Goal: Task Accomplishment & Management: Use online tool/utility

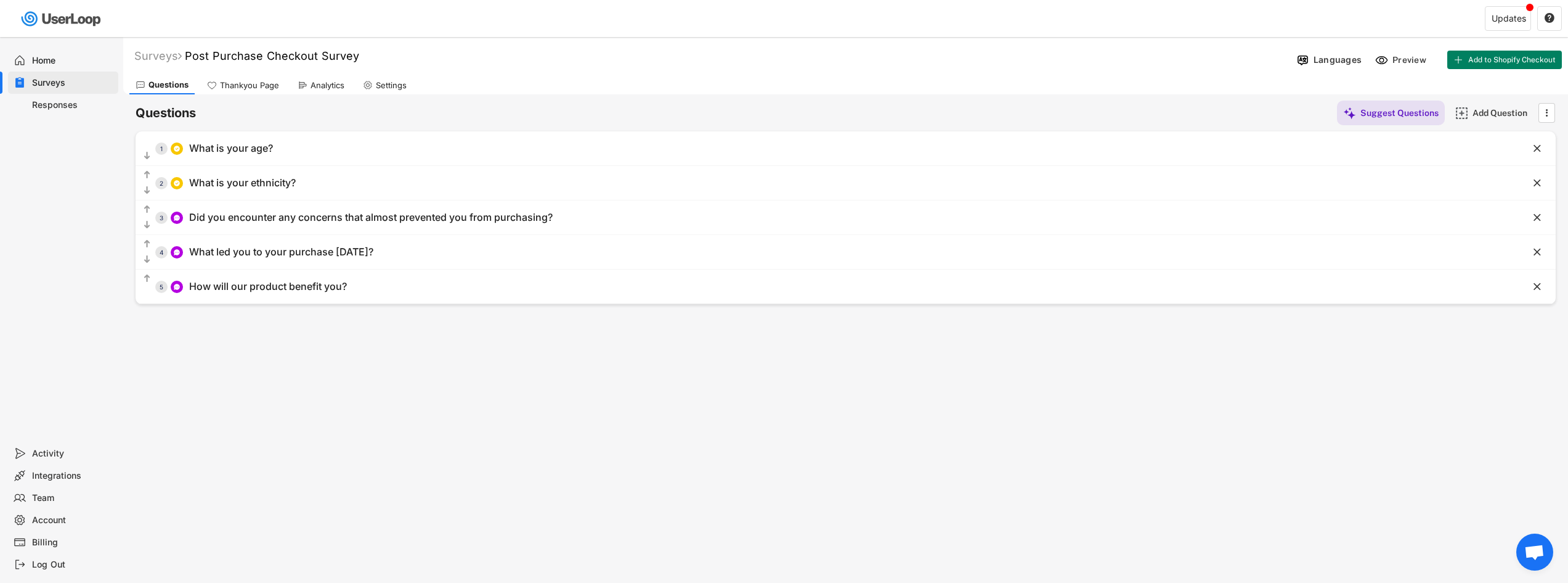
click at [82, 61] on div "Home" at bounding box center [73, 61] width 82 height 12
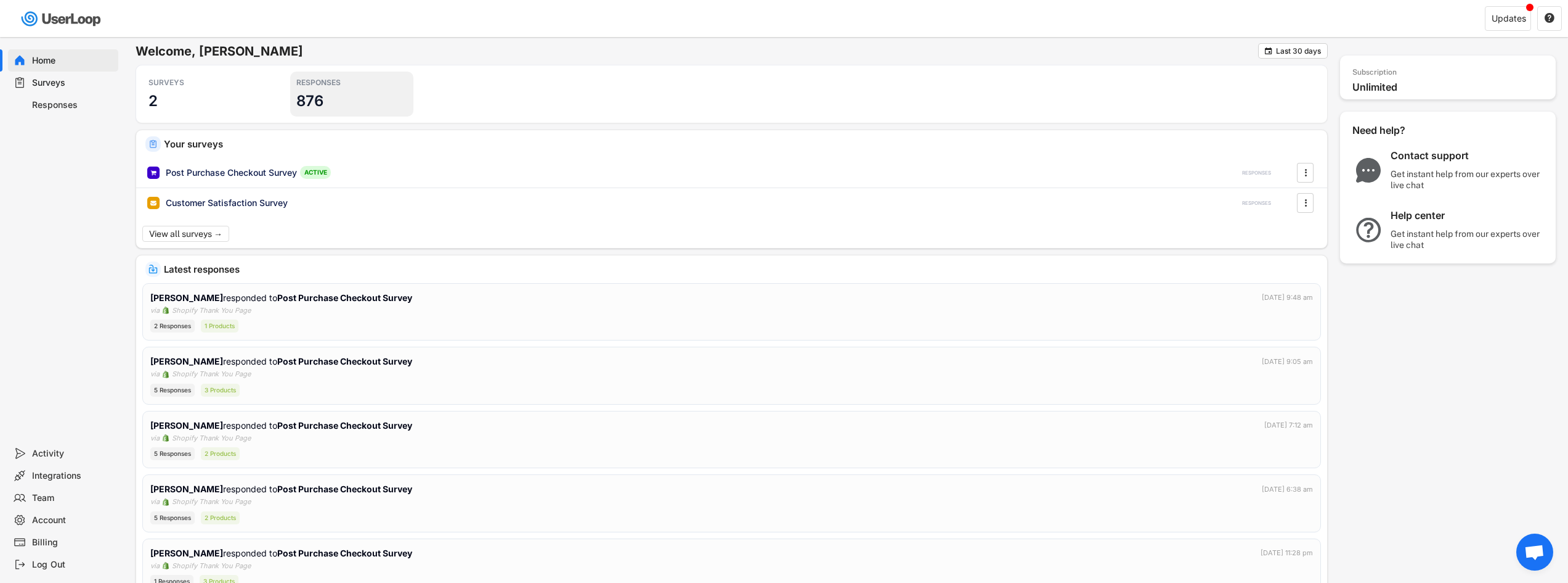
click at [315, 84] on div "RESPONSES" at bounding box center [352, 82] width 111 height 10
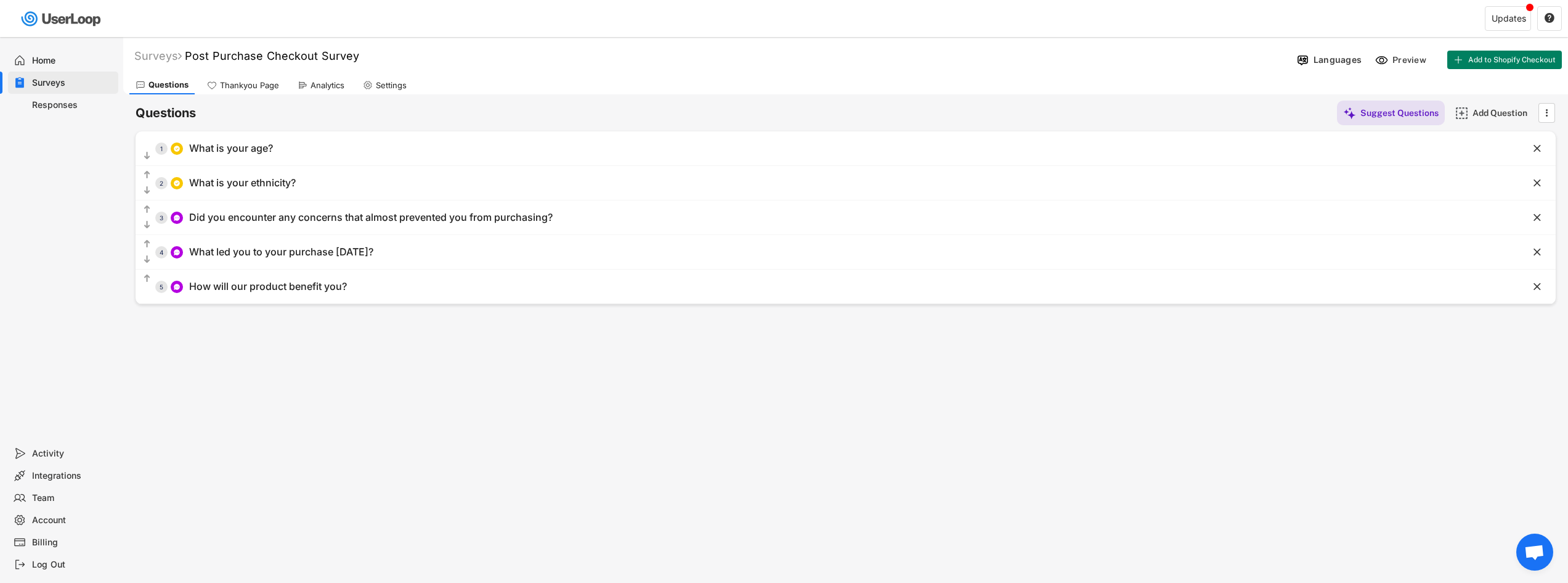
click at [44, 63] on div "Home" at bounding box center [73, 61] width 82 height 12
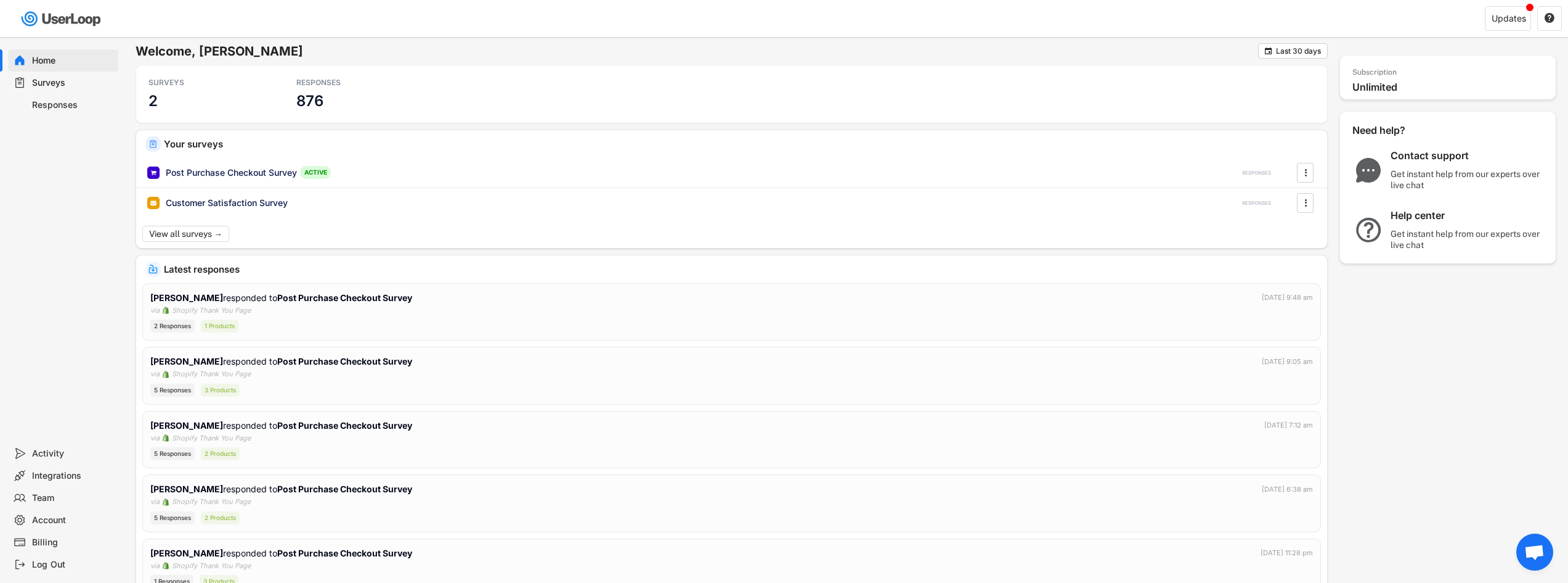
click at [317, 104] on h3 "876" at bounding box center [309, 101] width 27 height 19
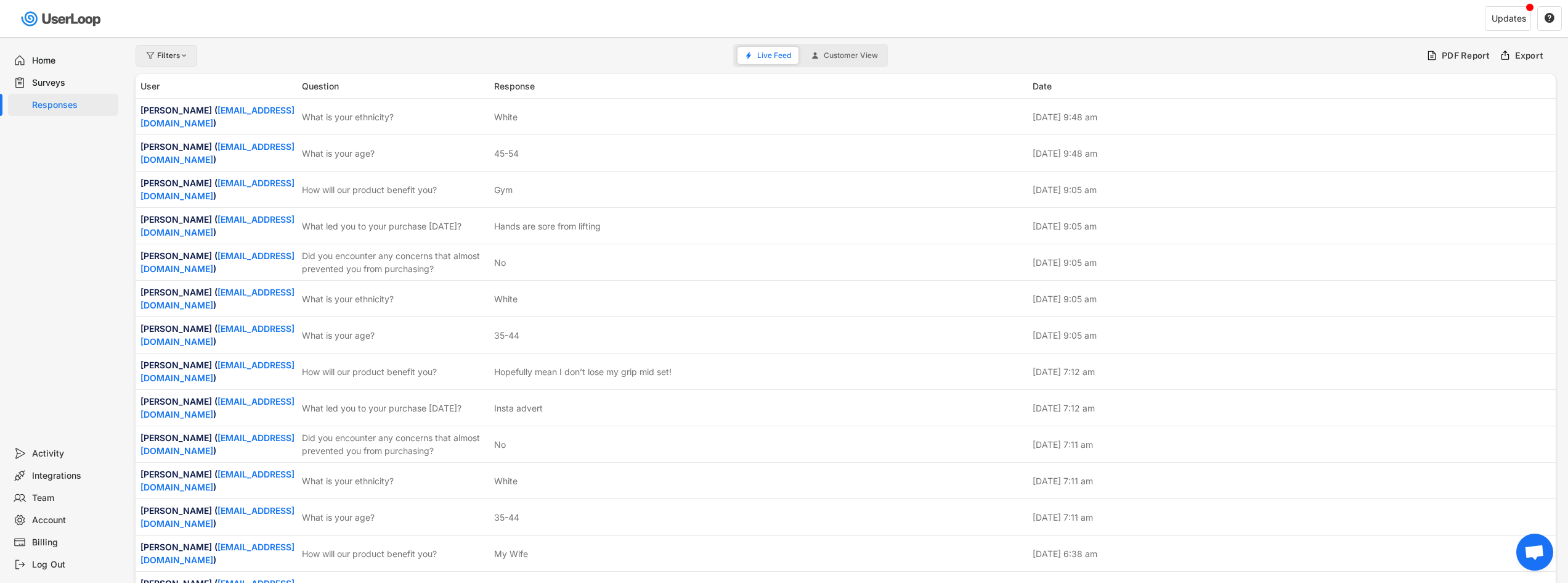
click at [169, 60] on div "Filters" at bounding box center [167, 55] width 62 height 22
select select
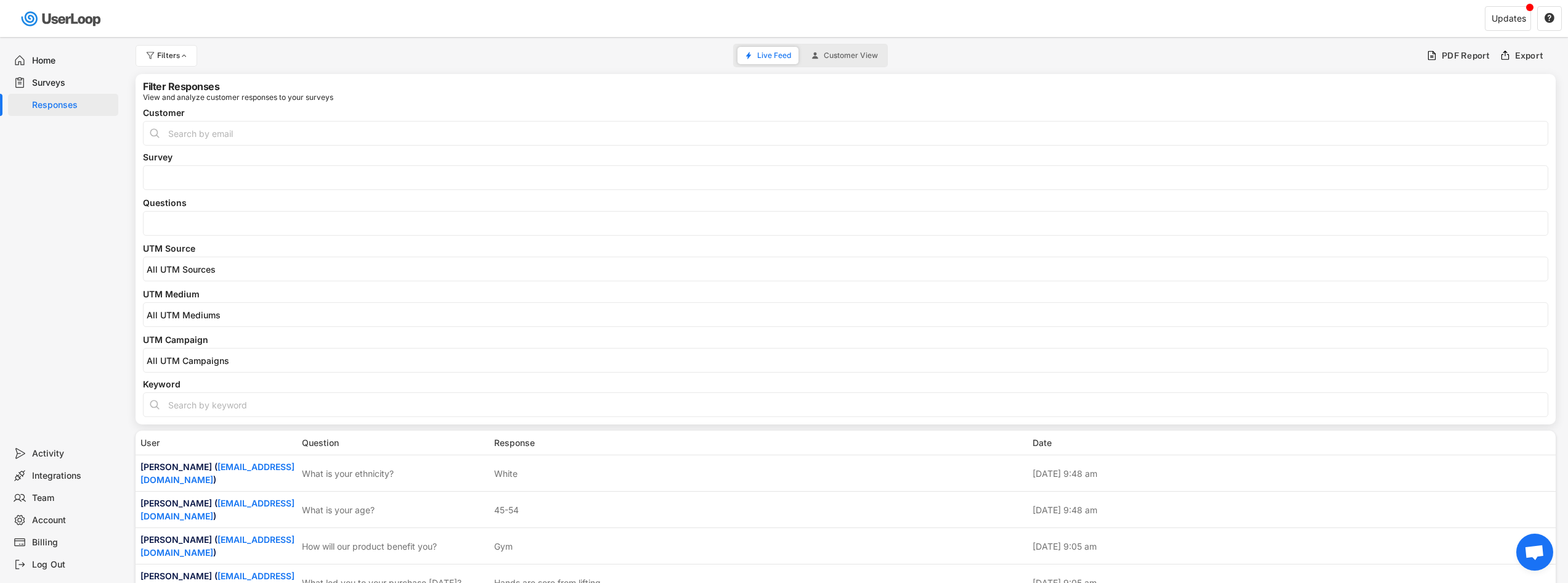
select select
click at [234, 225] on input "search" at bounding box center [849, 223] width 1404 height 11
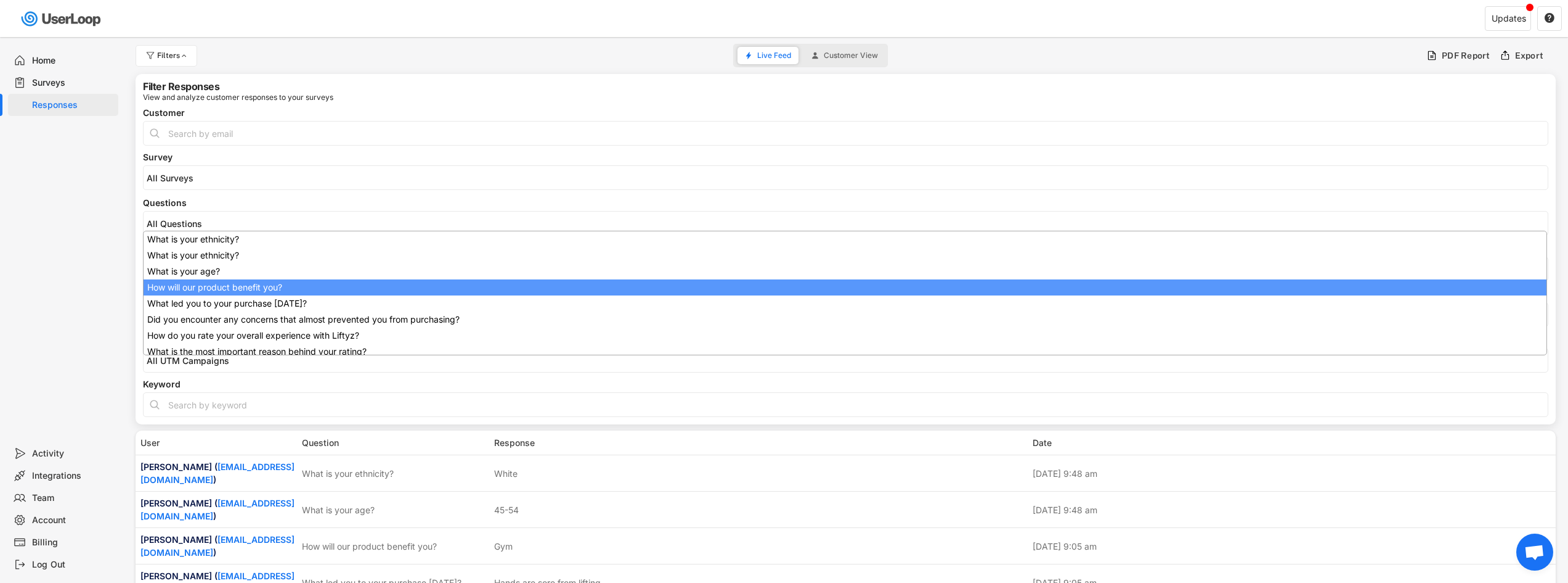
scroll to position [30, 0]
select select "1348695171700984260__LOOKUP__1749229385386x625119150599569400"
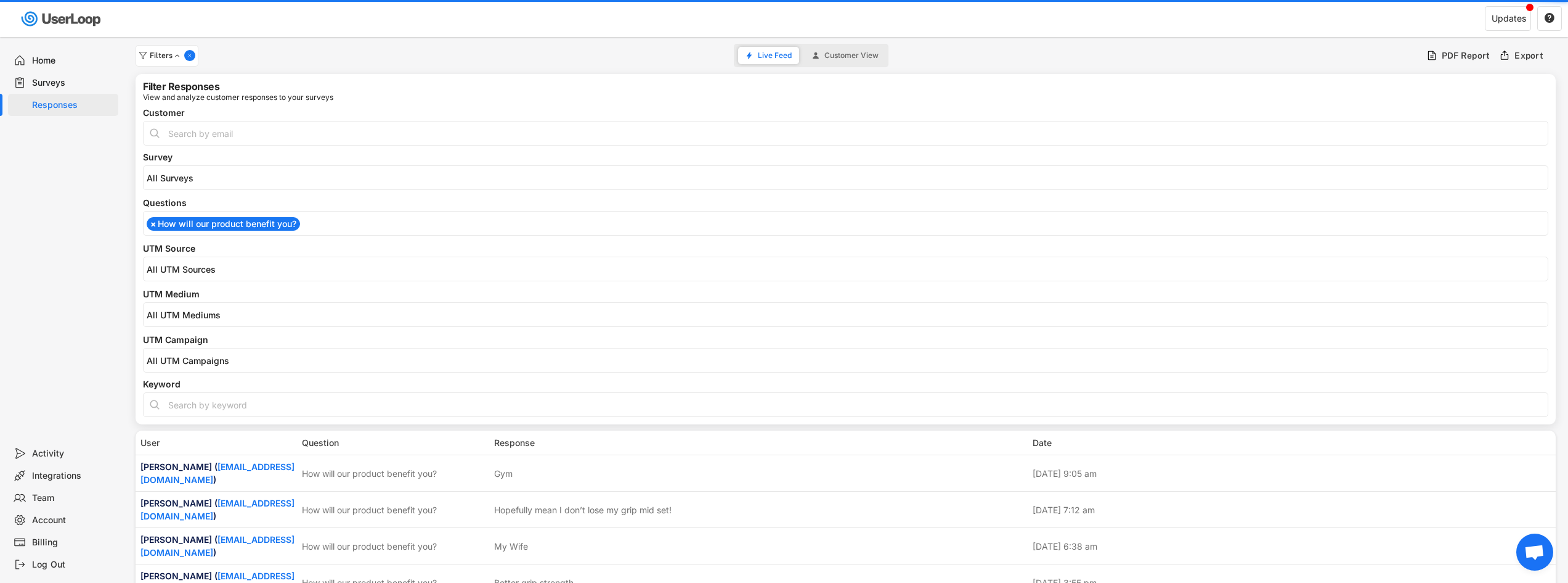
click at [93, 259] on div "Home Surveys Responses" at bounding box center [61, 239] width 123 height 405
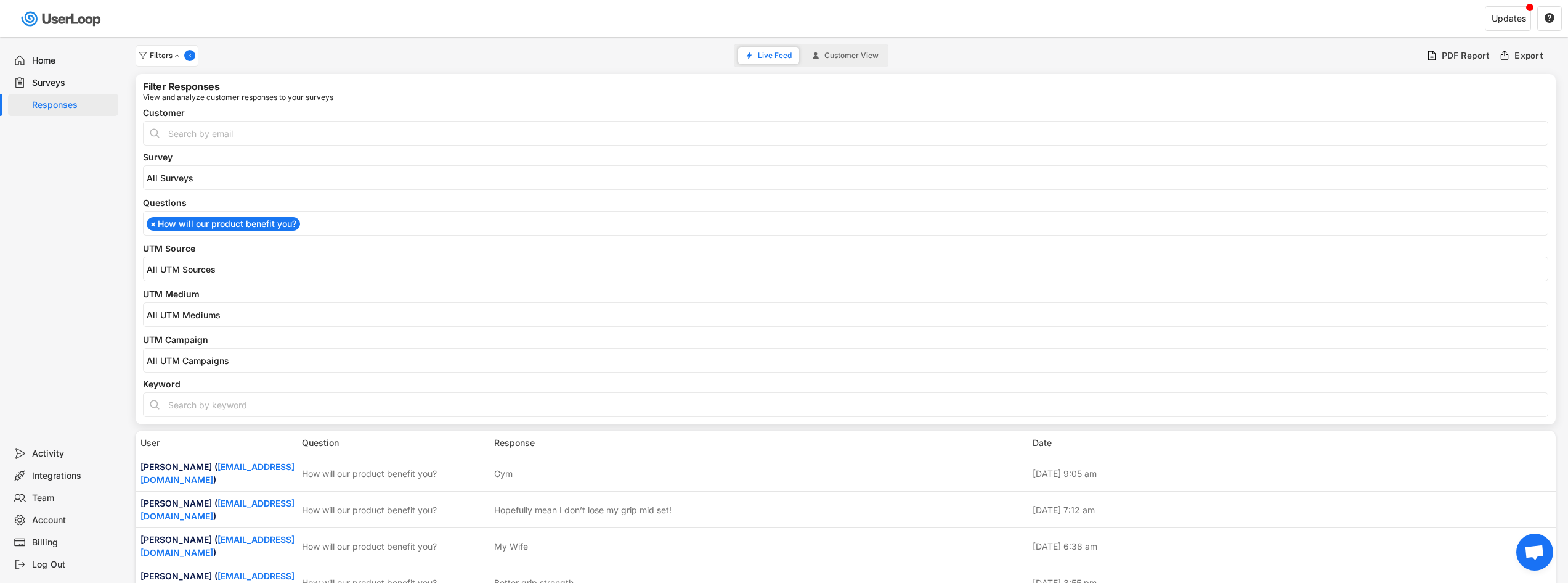
click at [863, 59] on span "Customer View" at bounding box center [851, 55] width 54 height 7
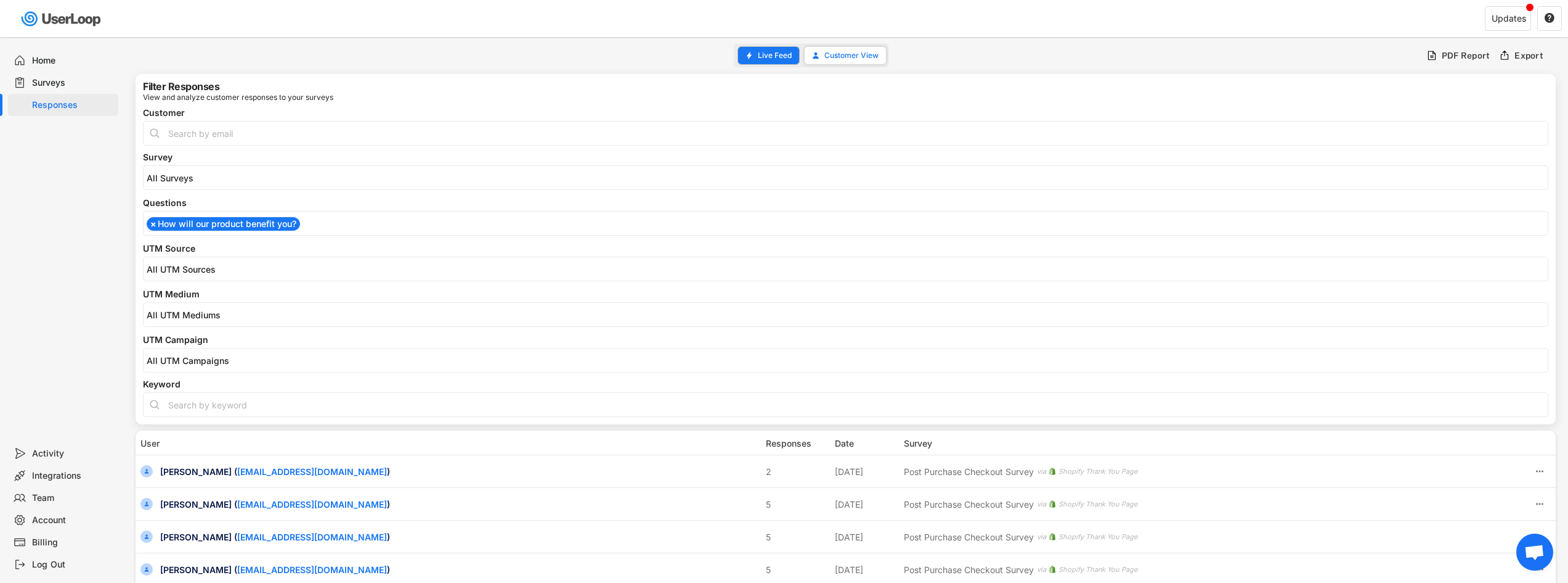
click at [769, 55] on span "Live Feed" at bounding box center [774, 55] width 34 height 7
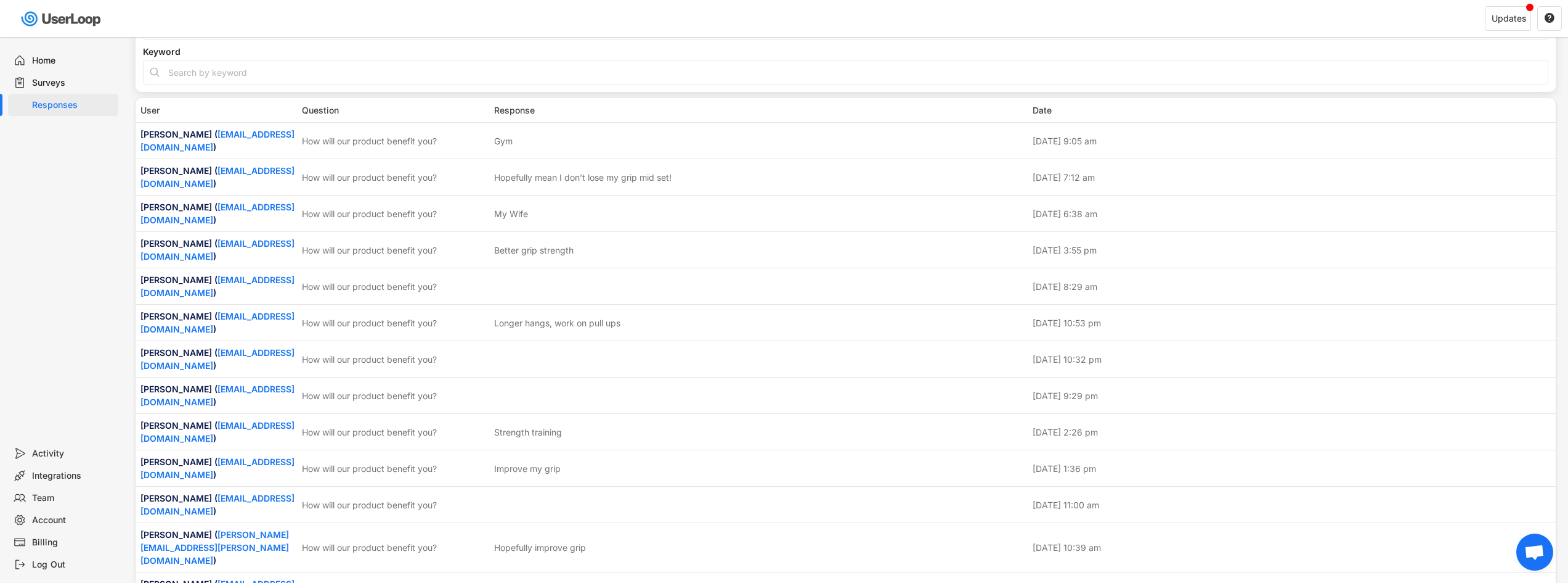
scroll to position [0, 0]
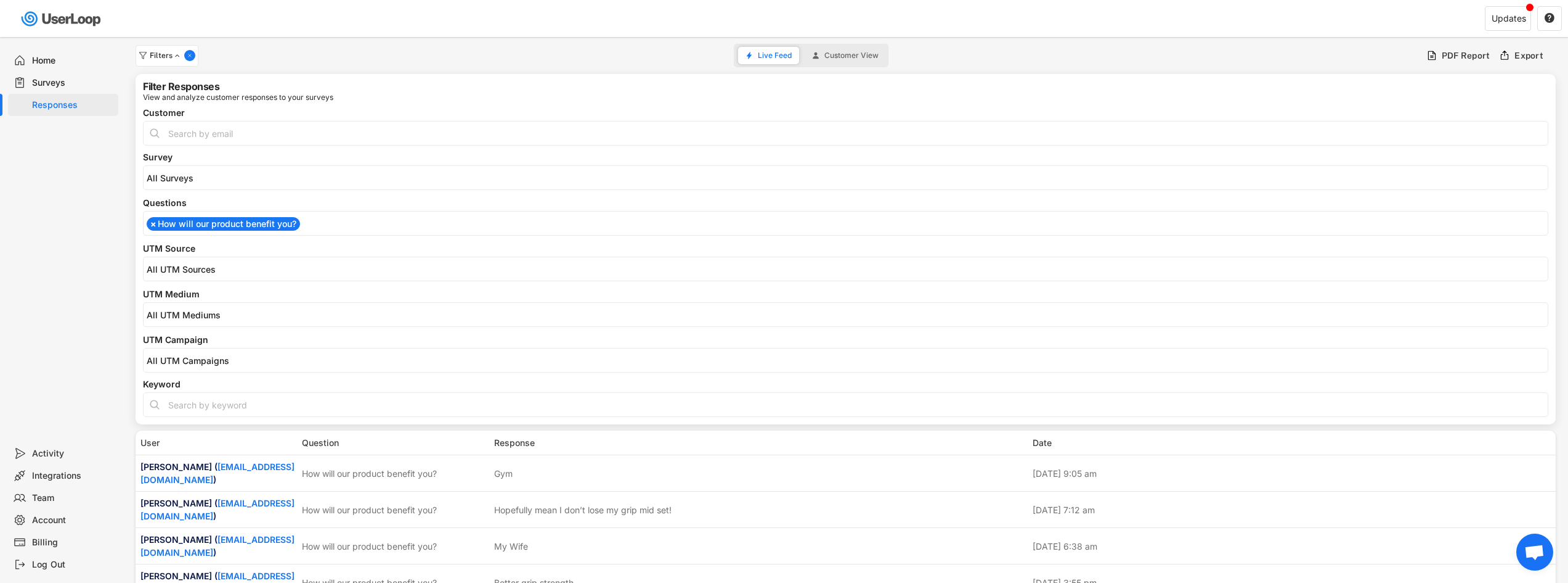
click at [303, 229] on ul "× How will our product benefit you?" at bounding box center [845, 222] width 1404 height 16
click at [610, 227] on ul "× How will our product benefit you? × What led you to your purchase [DATE]?" at bounding box center [845, 222] width 1404 height 16
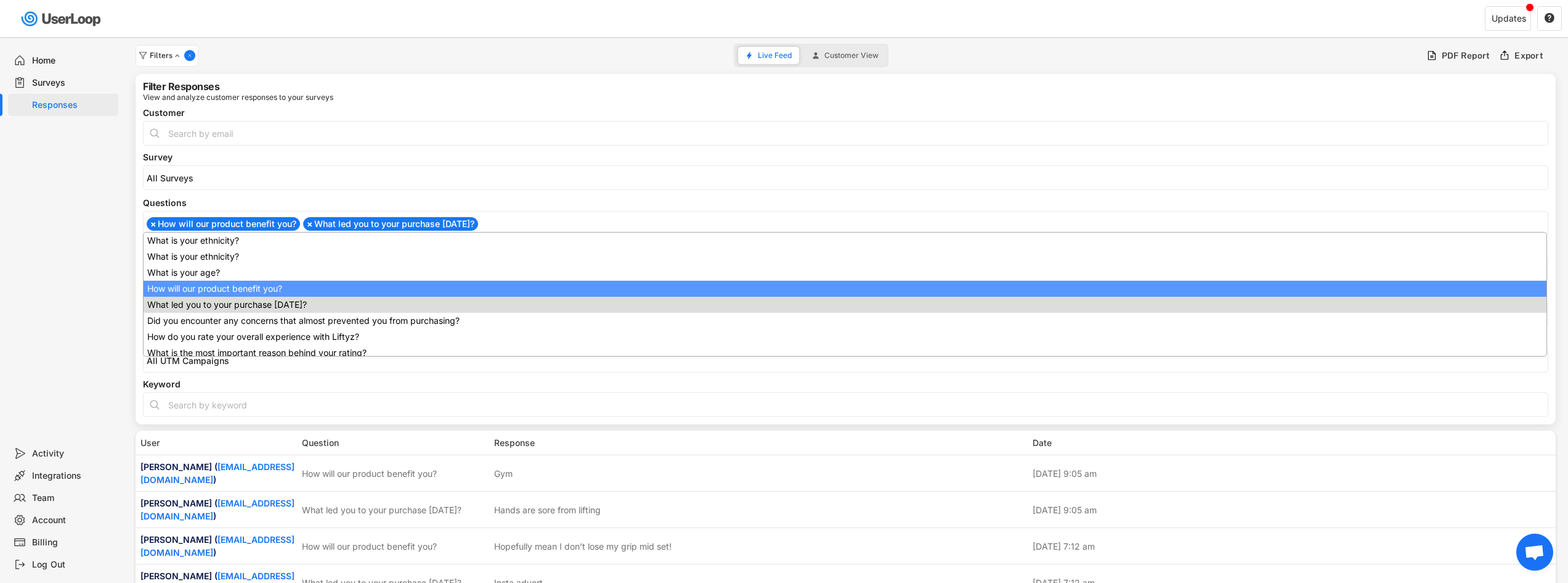
click at [610, 223] on ul "× How will our product benefit you? × What led you to your purchase [DATE]?" at bounding box center [845, 222] width 1404 height 16
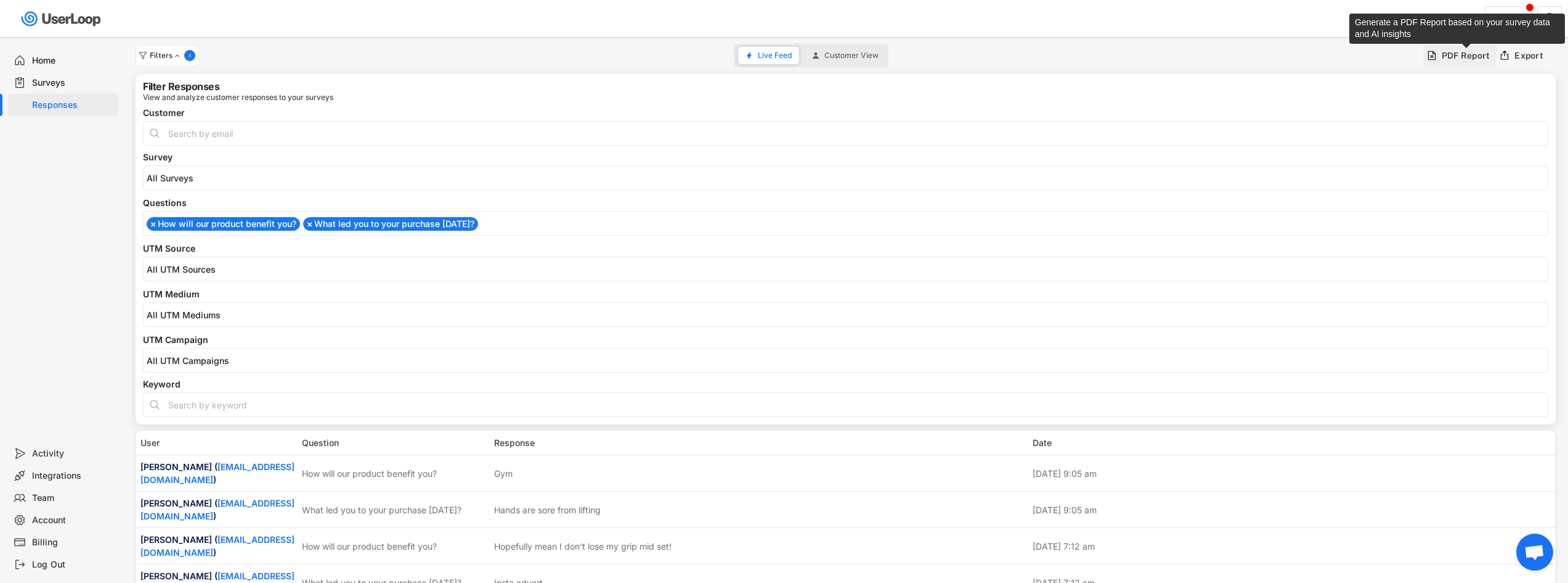
click at [1461, 53] on div "PDF Report" at bounding box center [1466, 55] width 49 height 11
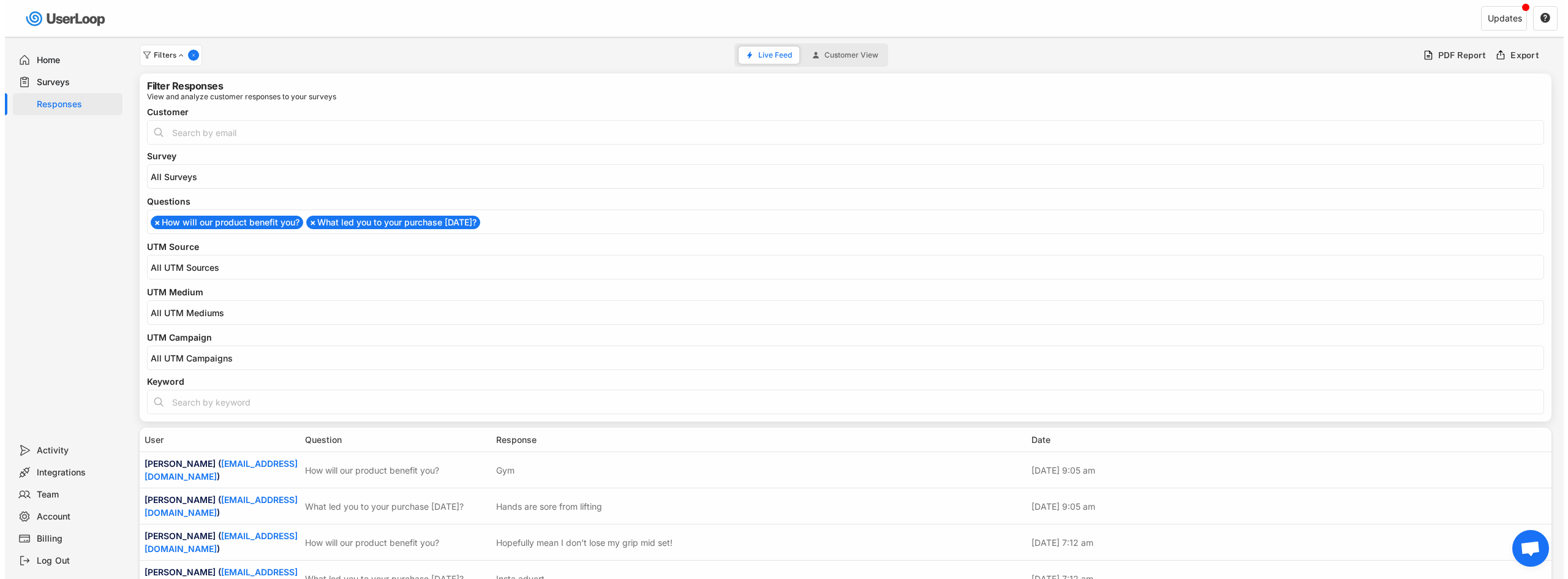
type input "[DATE] - [DATE]"
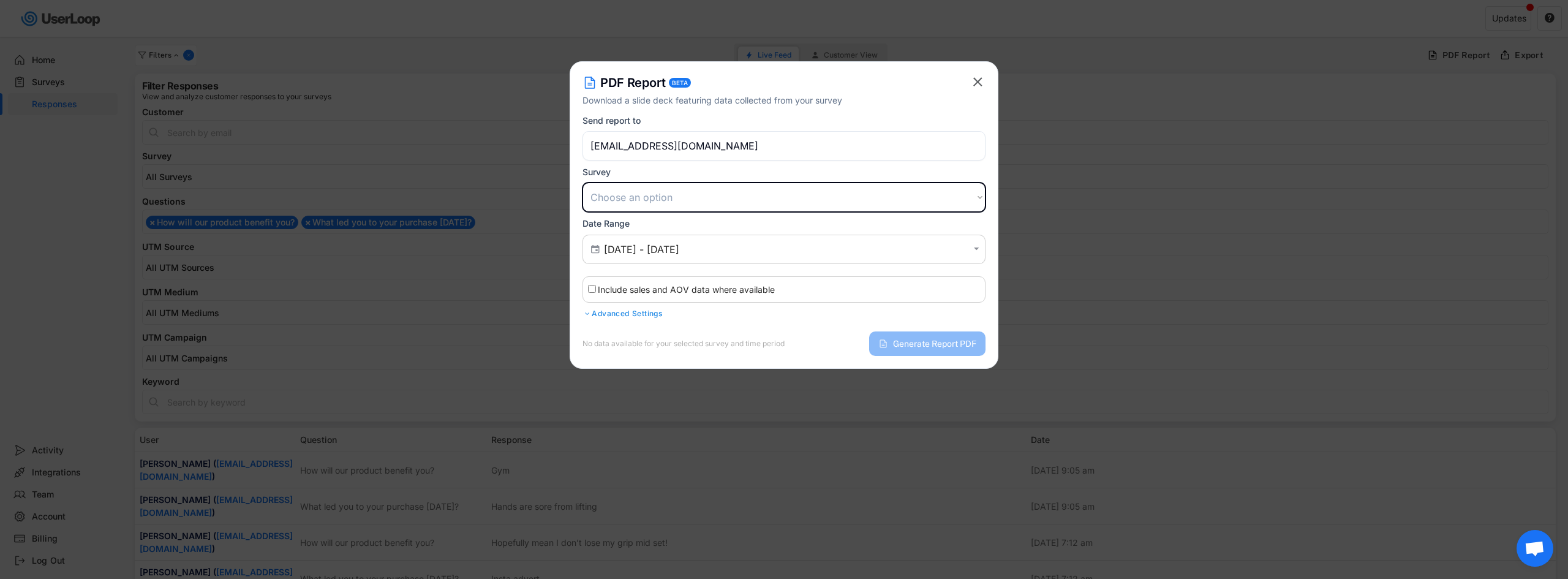
click at [707, 194] on select "Choose an option Post Purchase Checkout Survey Customer Satisfaction Survey" at bounding box center [784, 197] width 403 height 29
select select ""1348695171700984260__LOOKUP__1749229220886x392444353340863940""
click at [582, 183] on select "Choose an option Post Purchase Checkout Survey Customer Satisfaction Survey" at bounding box center [784, 197] width 403 height 29
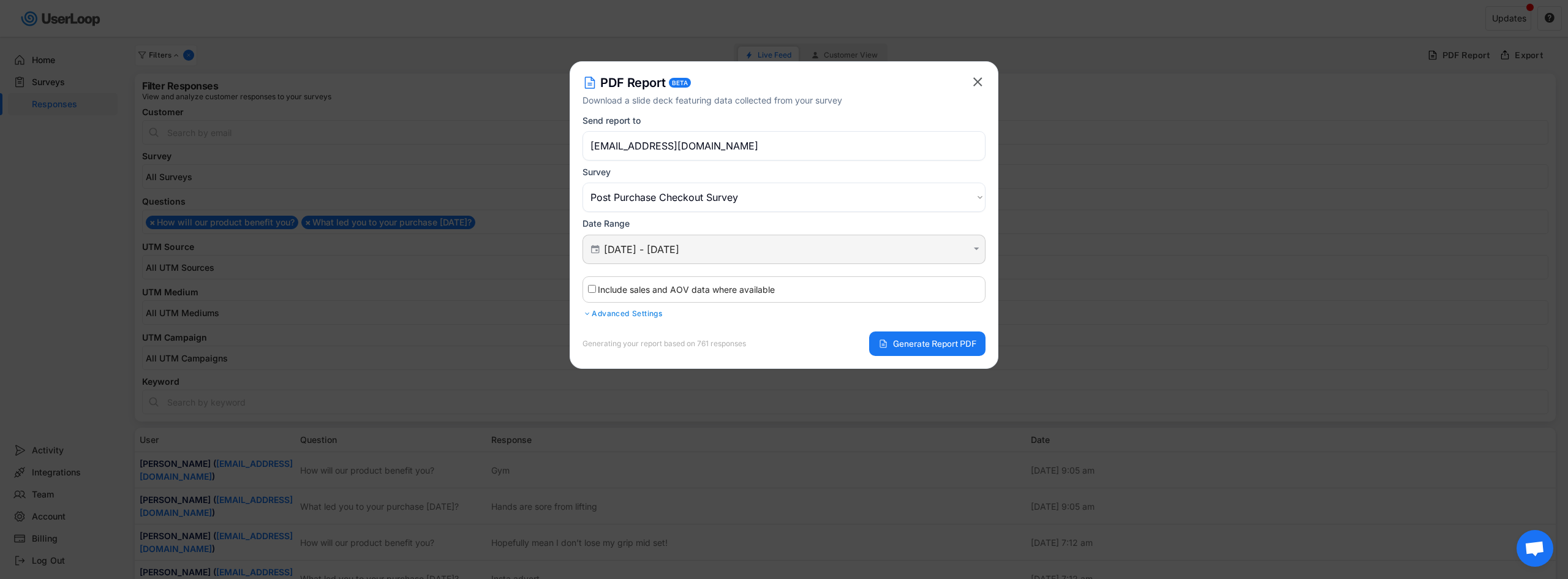
click at [736, 246] on input "[DATE] - [DATE]" at bounding box center [786, 249] width 364 height 12
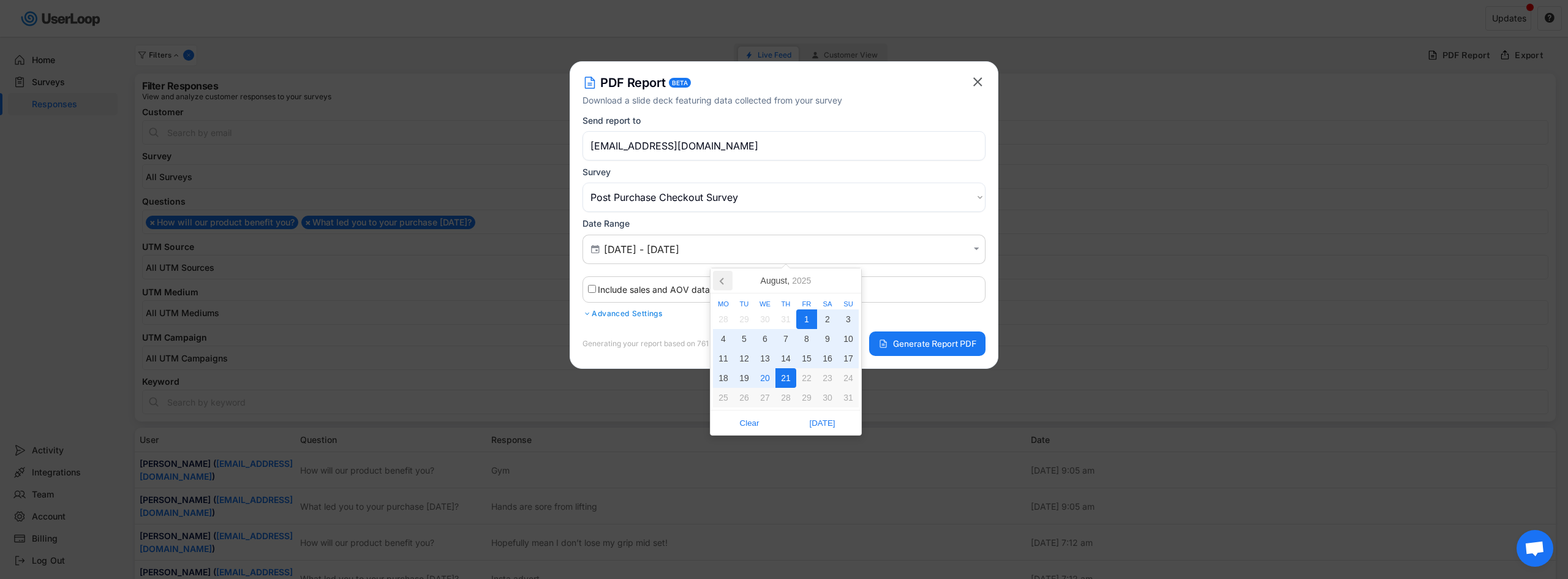
click at [717, 277] on icon at bounding box center [723, 281] width 20 height 20
click at [748, 315] on div "1" at bounding box center [744, 319] width 21 height 20
click at [851, 283] on icon at bounding box center [849, 281] width 20 height 20
click at [772, 383] on div "20" at bounding box center [765, 378] width 21 height 20
type input "[DATE] - [DATE]"
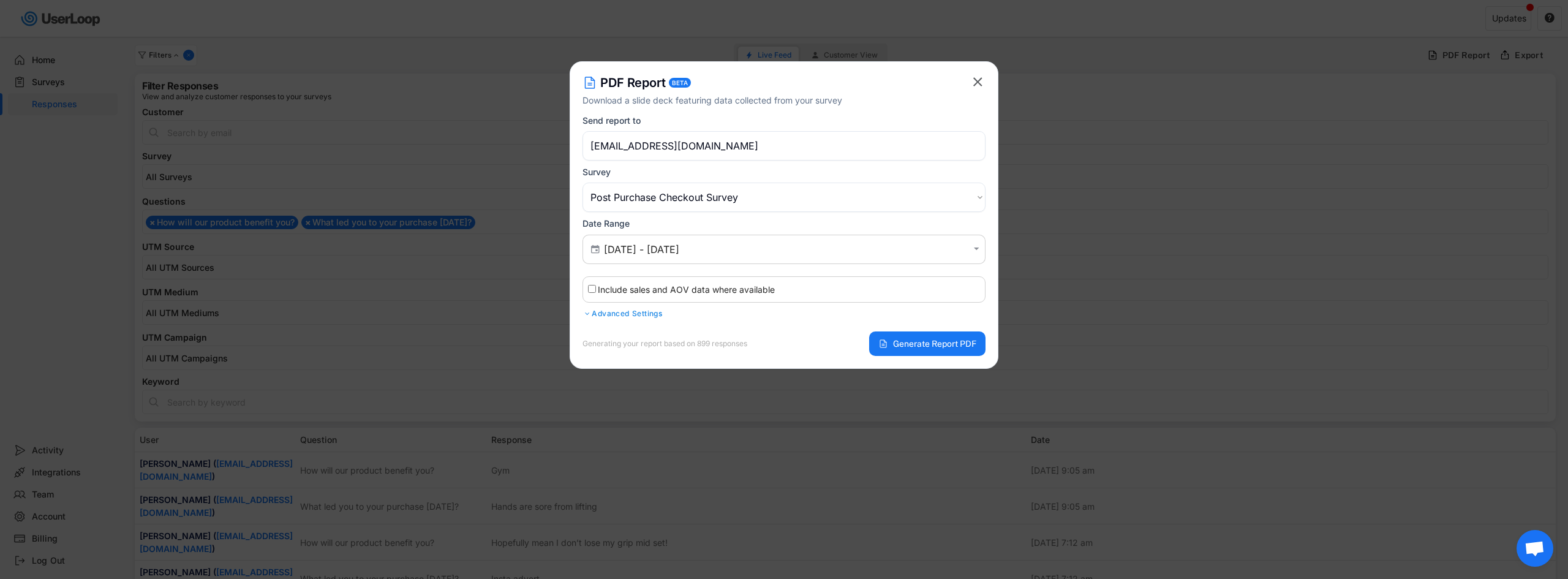
click at [636, 314] on div "Advanced Settings" at bounding box center [784, 313] width 403 height 10
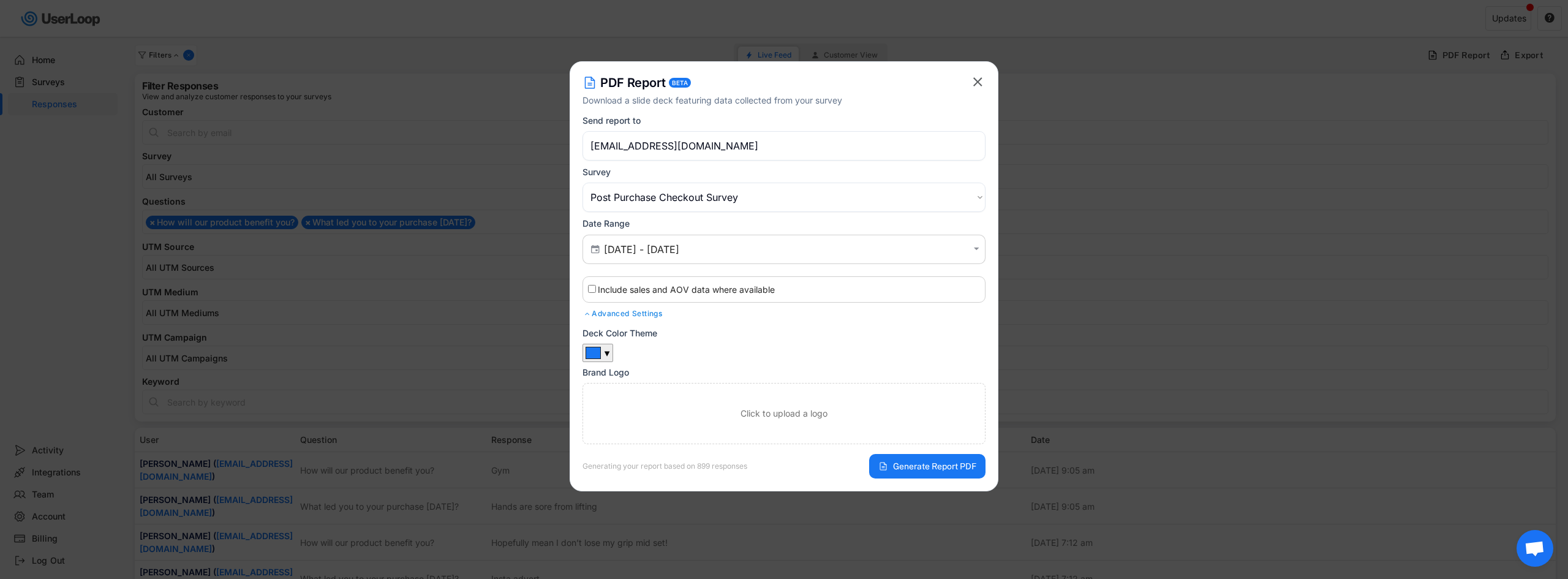
click at [636, 314] on div "Advanced Settings" at bounding box center [784, 313] width 403 height 10
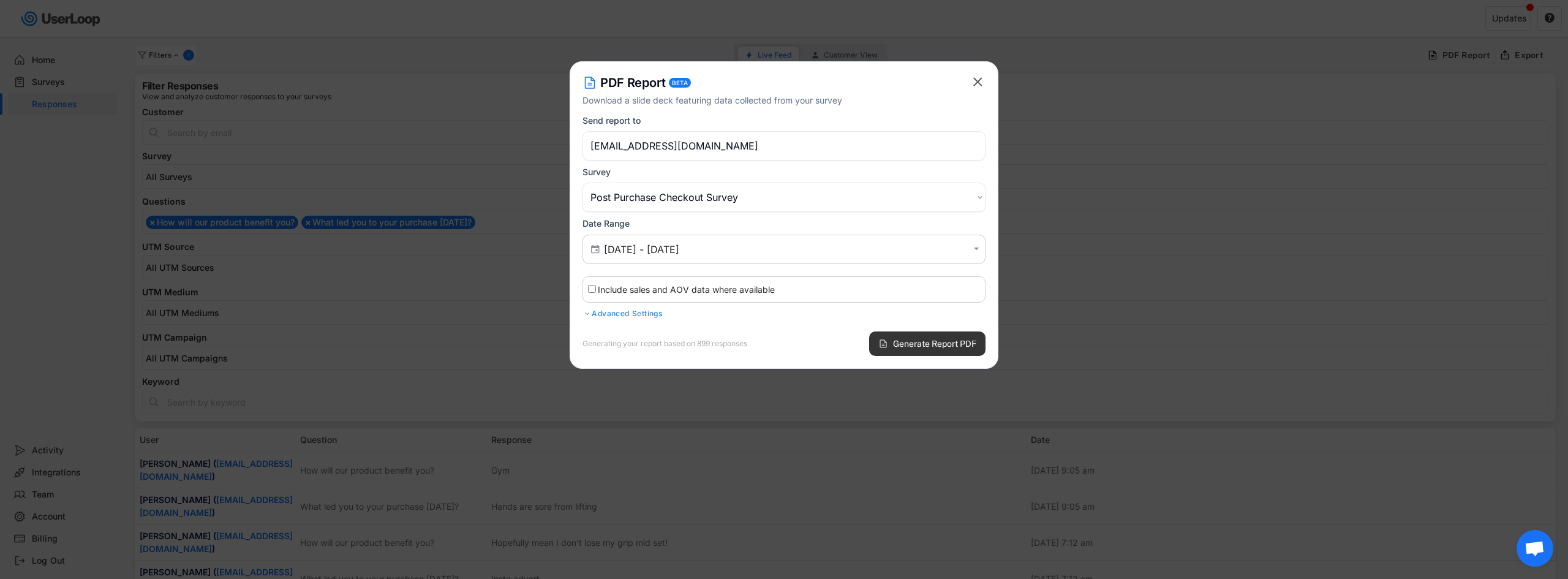
click at [950, 347] on span "Generate Report PDF" at bounding box center [935, 343] width 83 height 9
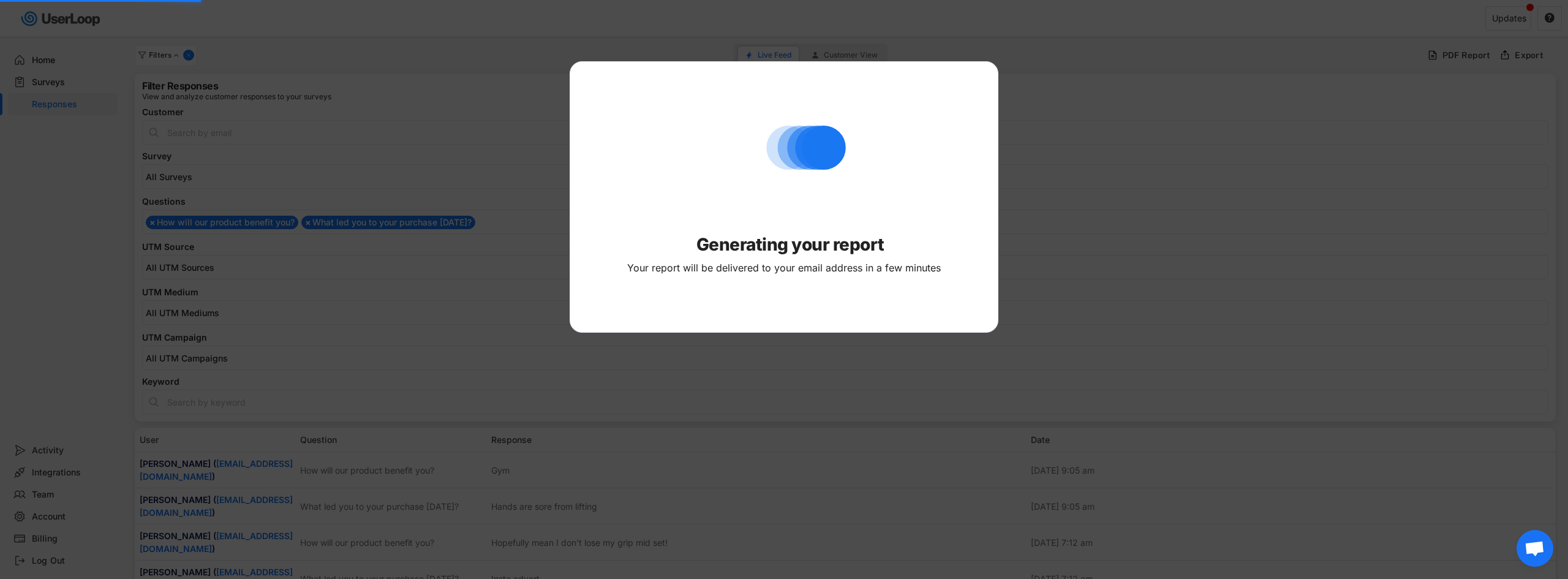
select select ""PLACEHOLDER_1427118222253""
type input "[DATE] - [DATE]"
